Goal: Consume media (video, audio)

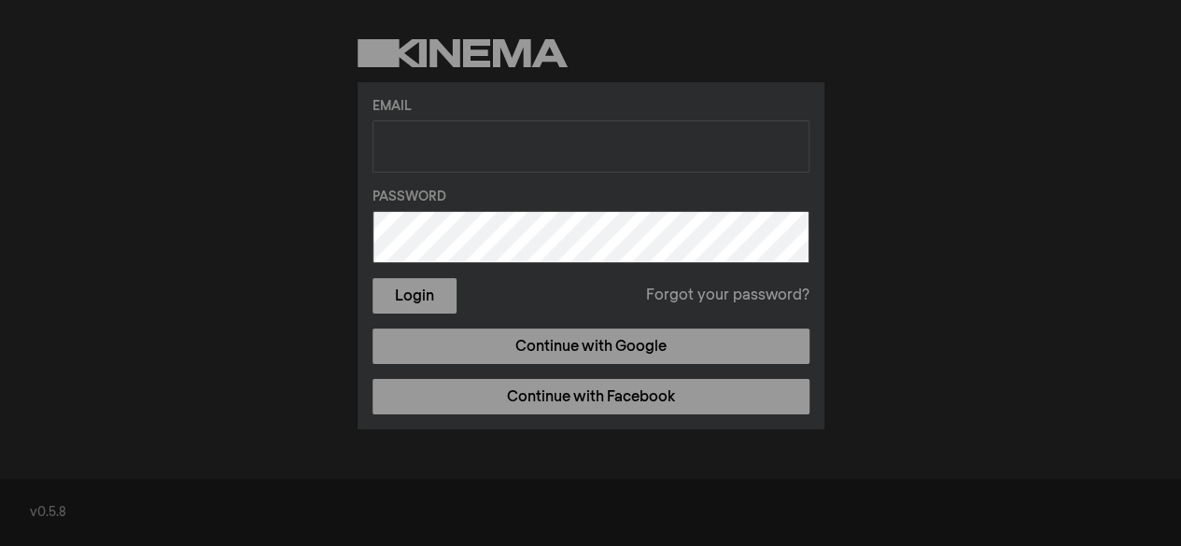
click at [473, 109] on label "Email" at bounding box center [591, 107] width 437 height 20
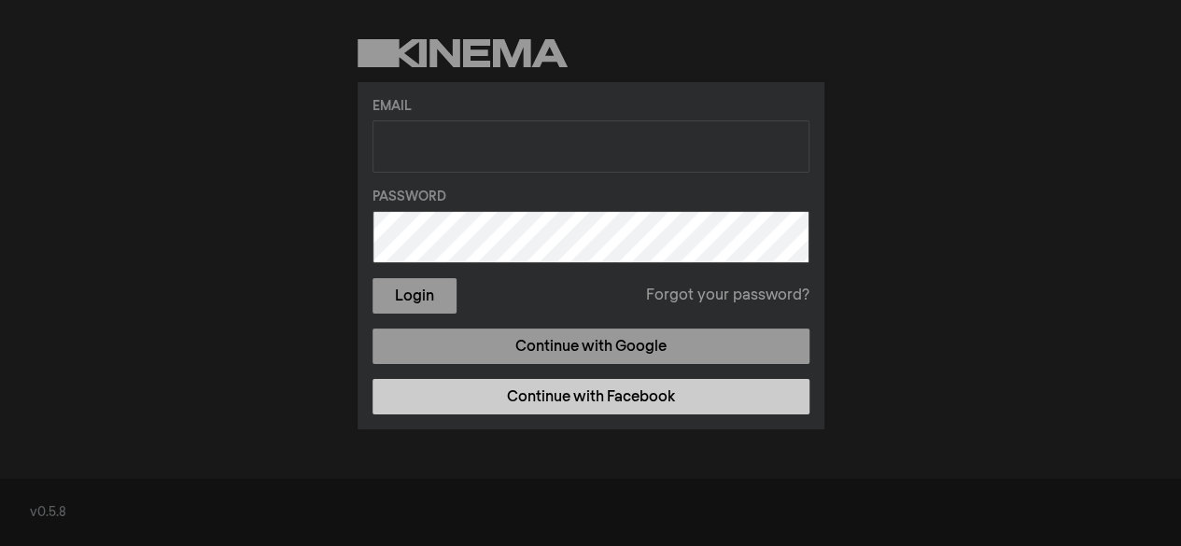
click at [506, 403] on link "Continue with Facebook" at bounding box center [591, 396] width 437 height 35
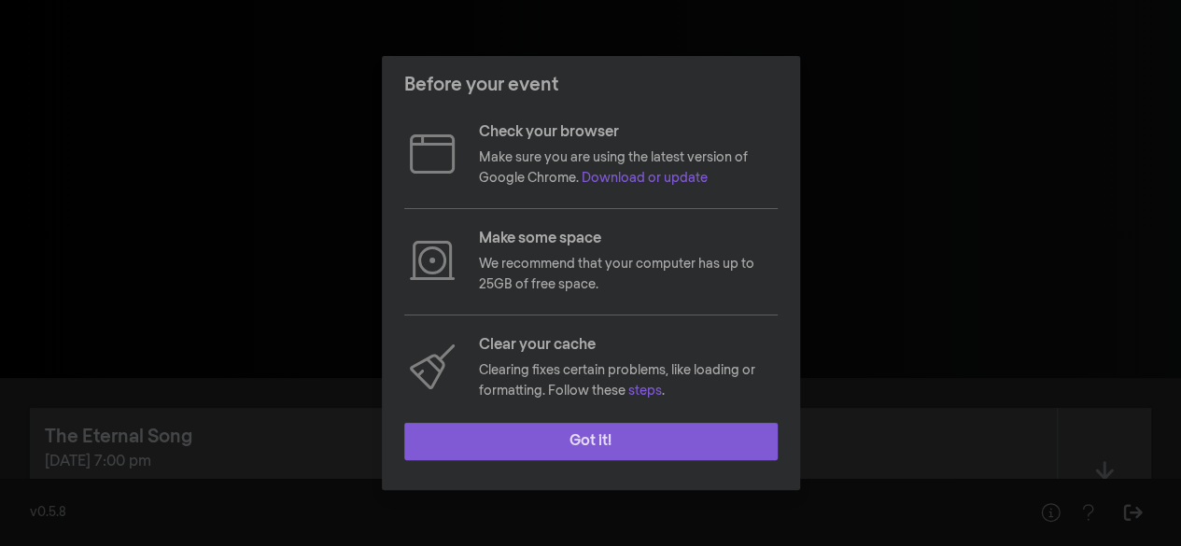
click at [541, 444] on button "Got it!" at bounding box center [590, 441] width 373 height 37
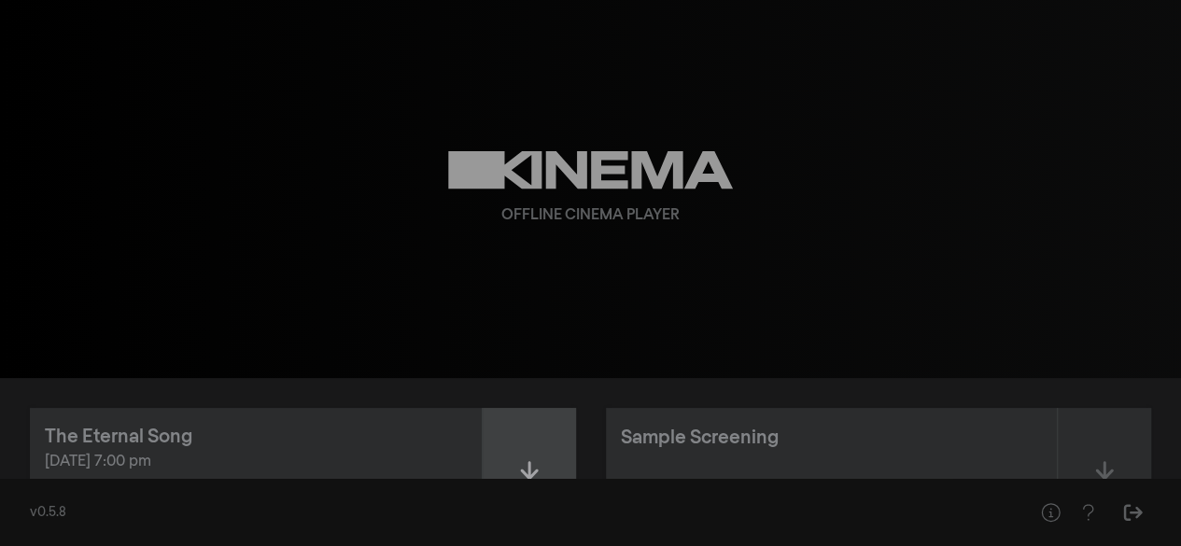
click at [521, 469] on icon at bounding box center [529, 474] width 22 height 30
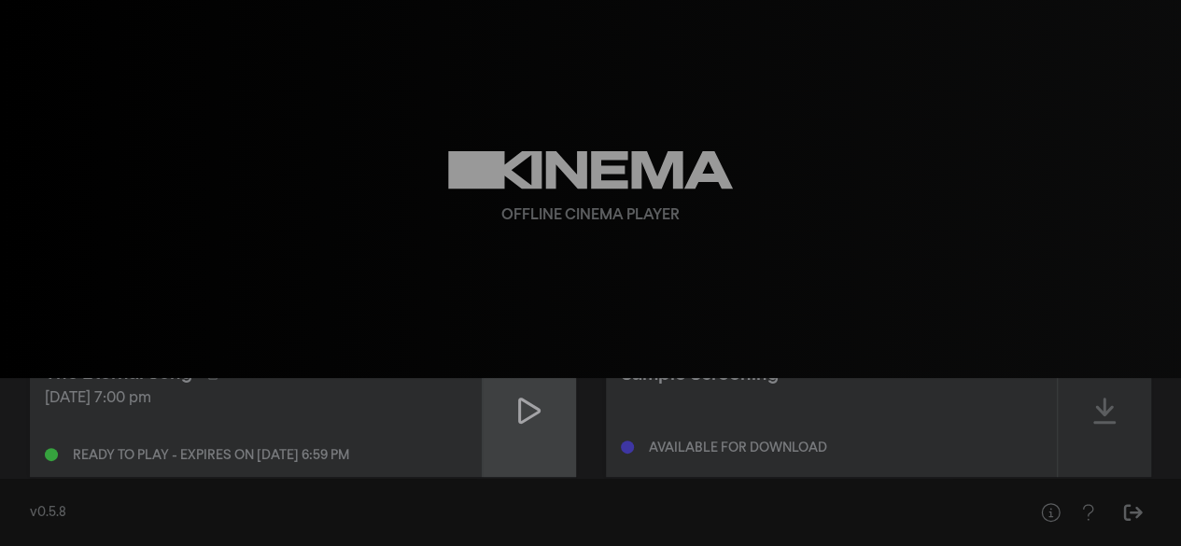
scroll to position [93, 0]
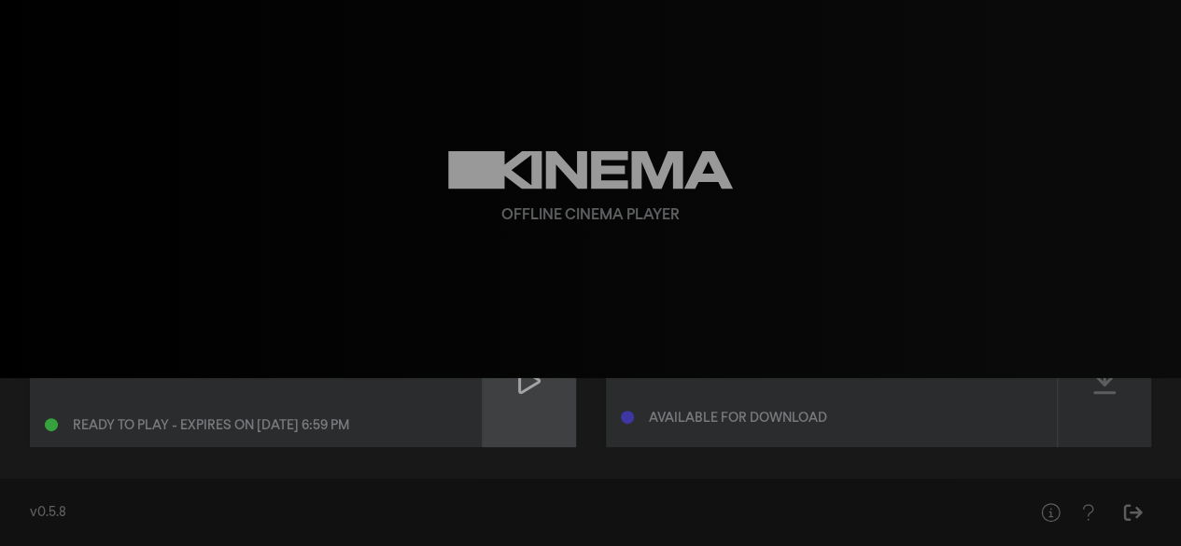
click at [530, 393] on icon at bounding box center [529, 381] width 22 height 30
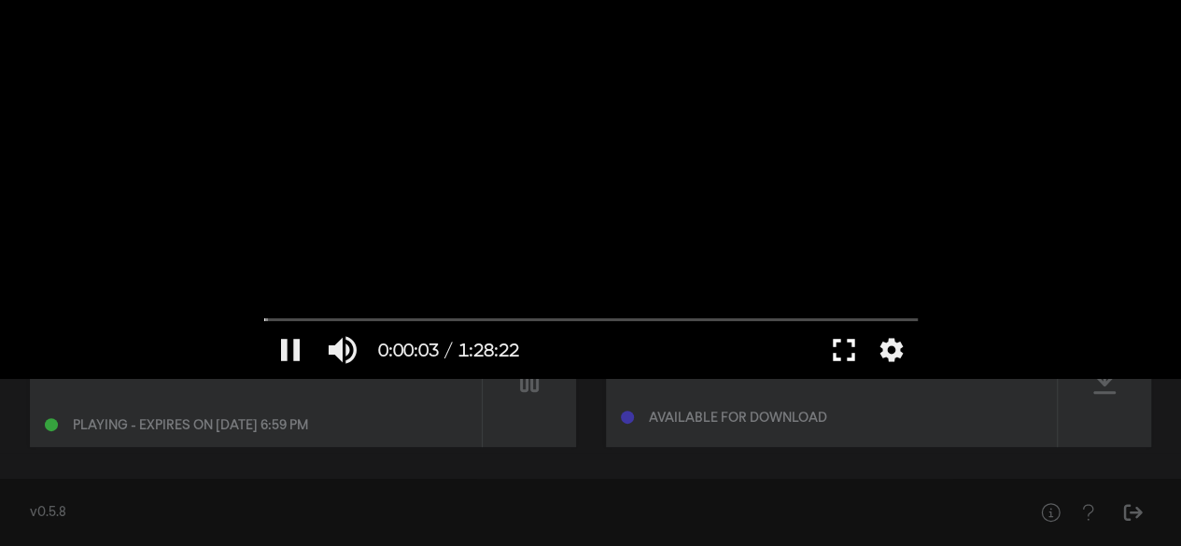
click at [837, 348] on button "fullscreen" at bounding box center [844, 350] width 52 height 56
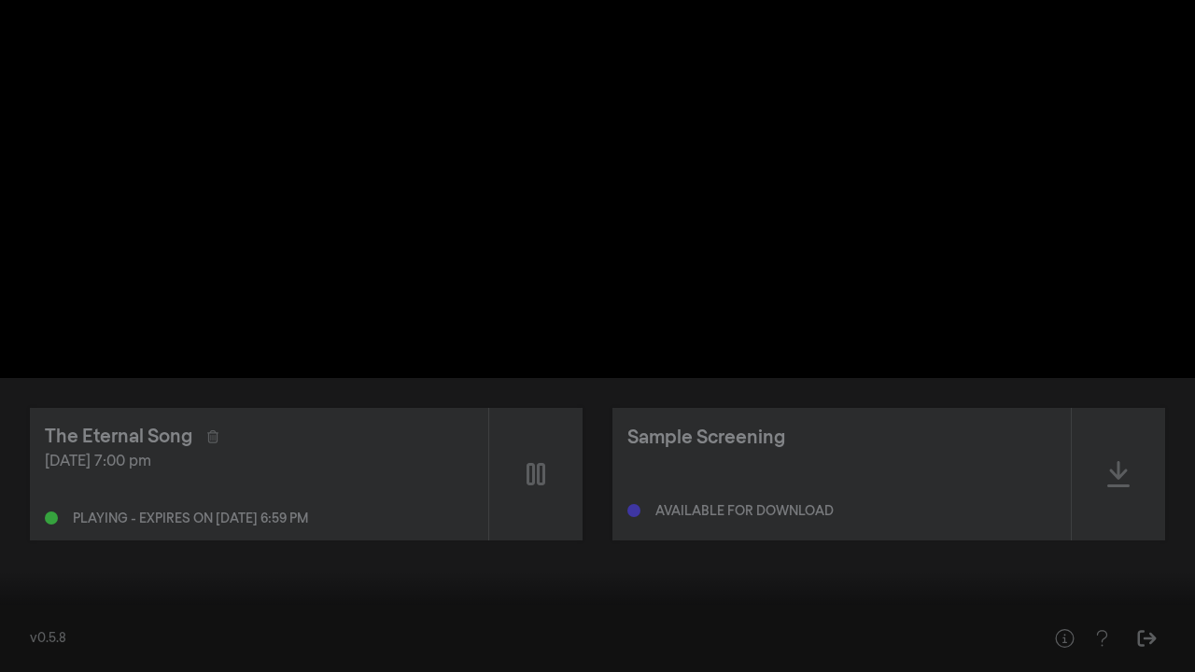
click at [9, 545] on input "Seek" at bounding box center [597, 613] width 1177 height 11
click at [37, 545] on button "pause" at bounding box center [35, 644] width 52 height 56
type input "1.829759"
